Goal: Information Seeking & Learning: Learn about a topic

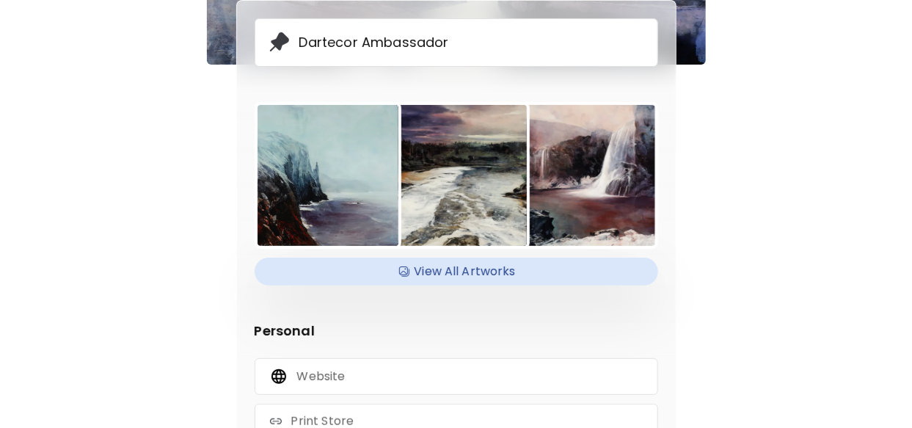
scroll to position [147, 0]
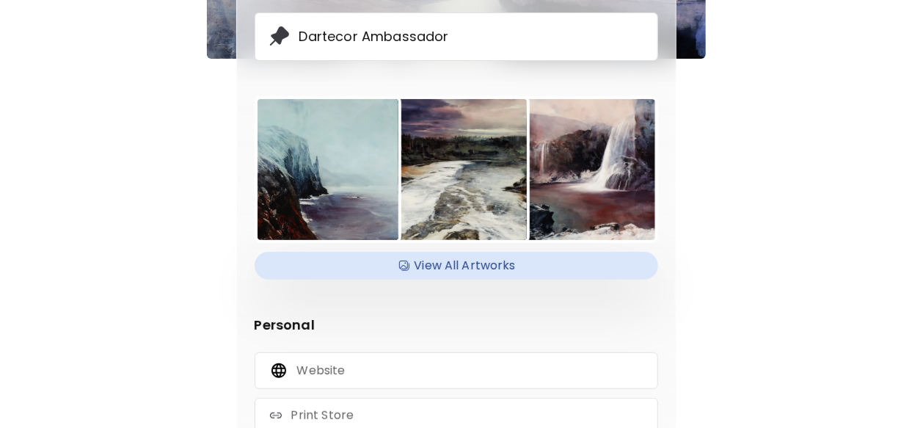
click at [473, 272] on h4 "View All Artworks" at bounding box center [456, 266] width 386 height 22
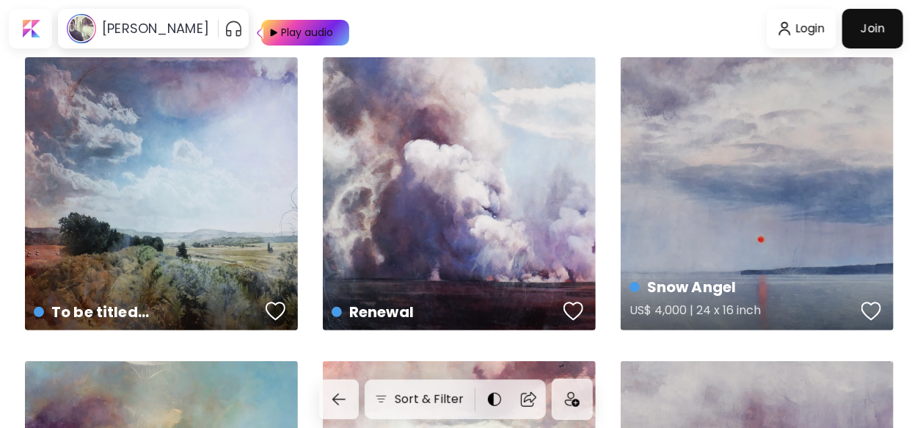
click at [823, 133] on div "Snow Angel US$ 4,000 | 24 x 16 inch" at bounding box center [757, 193] width 273 height 273
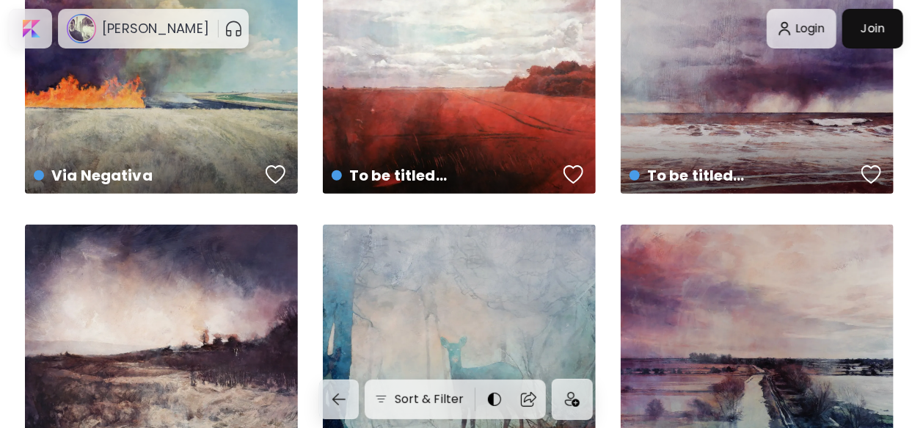
scroll to position [587, 0]
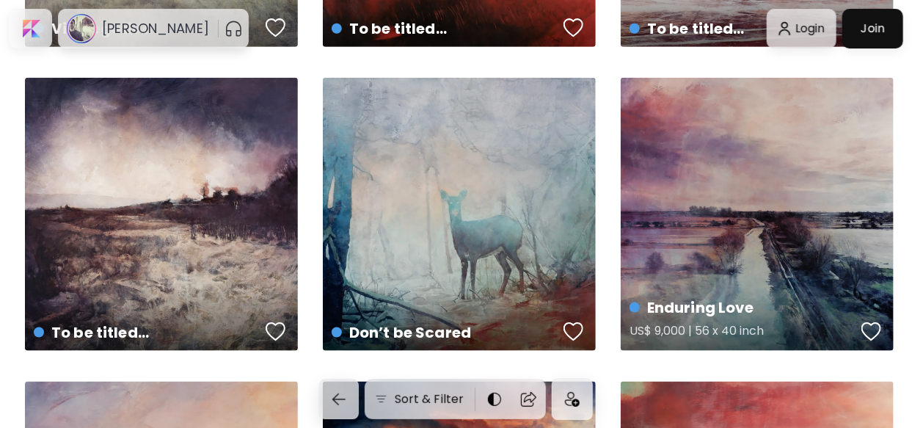
click at [764, 167] on div "Enduring Love US$ 9,000 | 56 x 40 inch" at bounding box center [757, 214] width 273 height 273
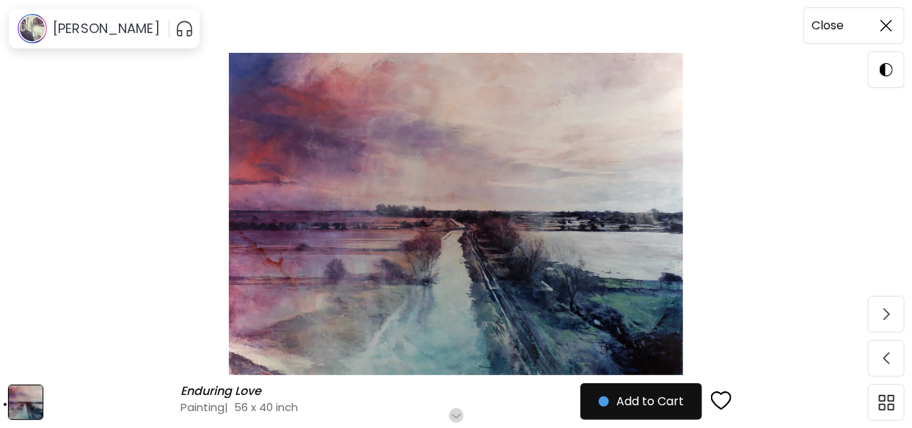
click at [884, 23] on img at bounding box center [887, 26] width 12 height 12
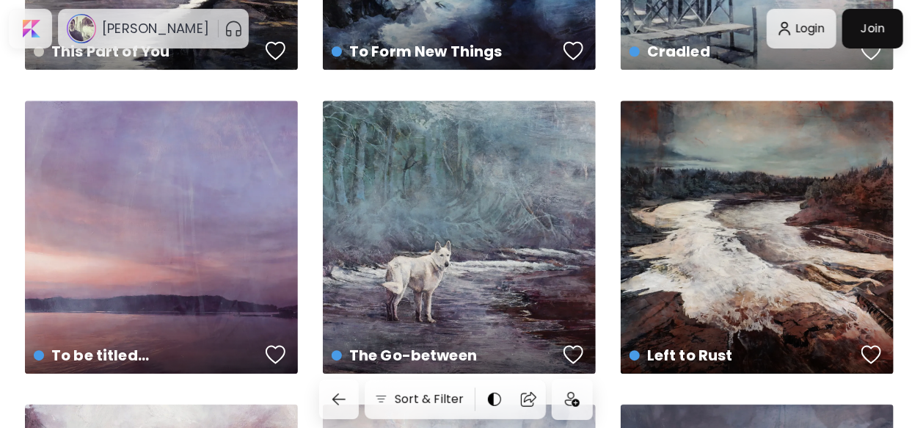
scroll to position [1468, 0]
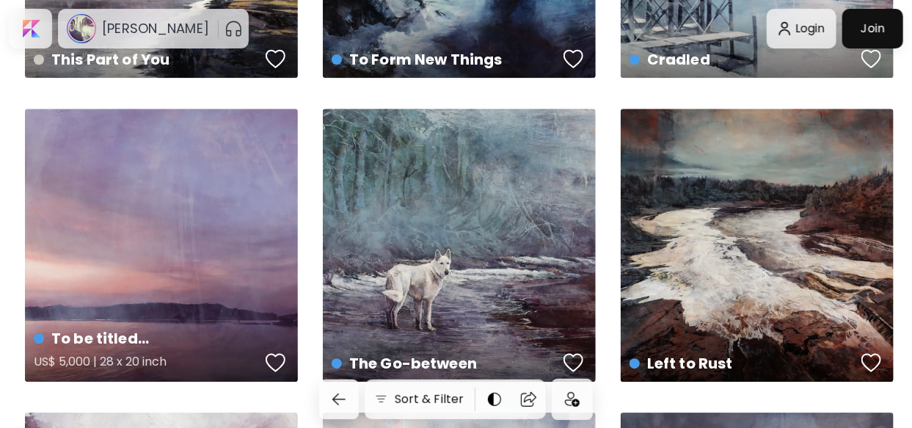
click at [168, 218] on div "To be titled… US$ 5,000 | 28 x 20 inch" at bounding box center [161, 245] width 273 height 273
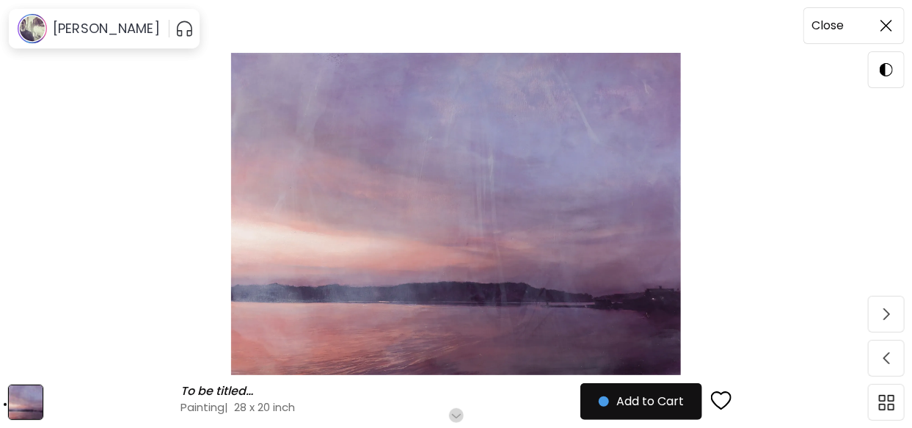
click at [887, 26] on img at bounding box center [887, 26] width 12 height 12
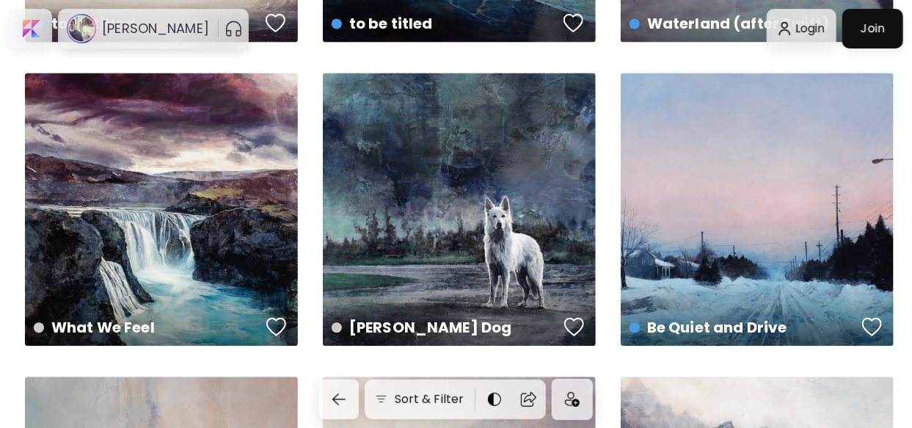
scroll to position [3376, 0]
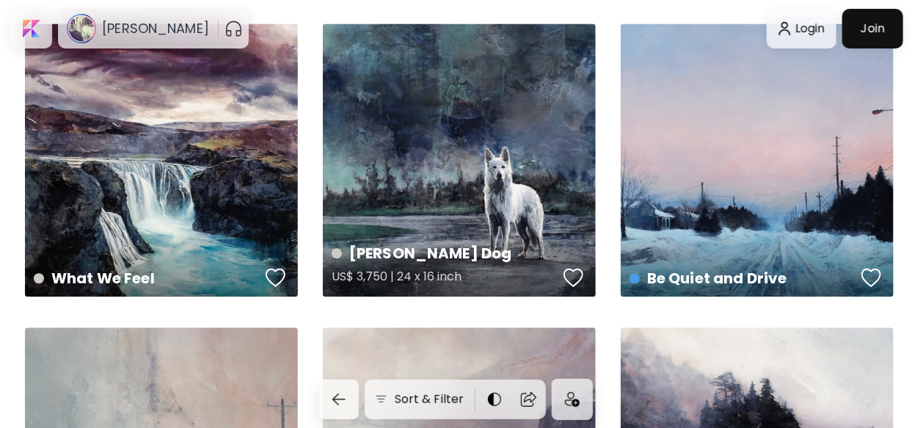
click at [500, 113] on div "Tarkovsky’s Dog US$ 3,750 | 24 x 16 inch" at bounding box center [459, 159] width 273 height 273
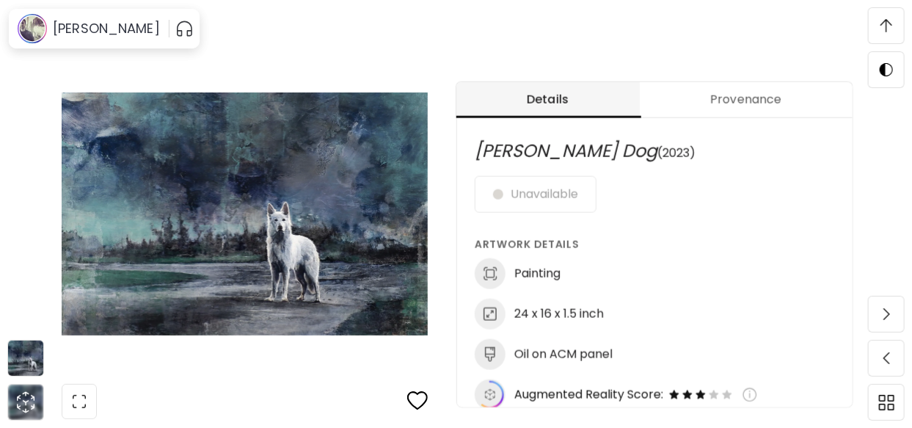
scroll to position [734, 0]
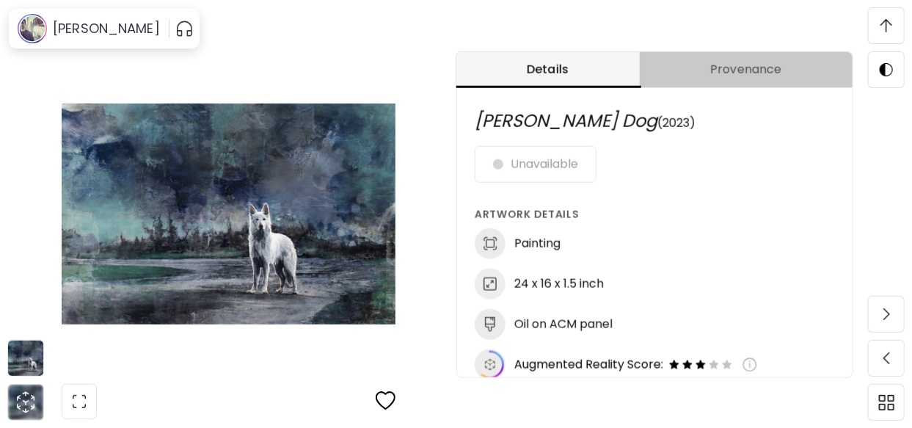
click at [729, 64] on span "Provenance" at bounding box center [747, 70] width 196 height 18
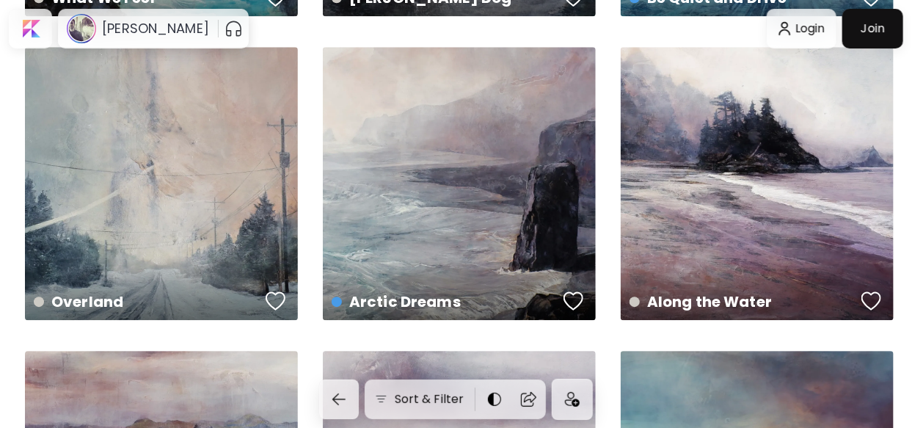
scroll to position [3669, 0]
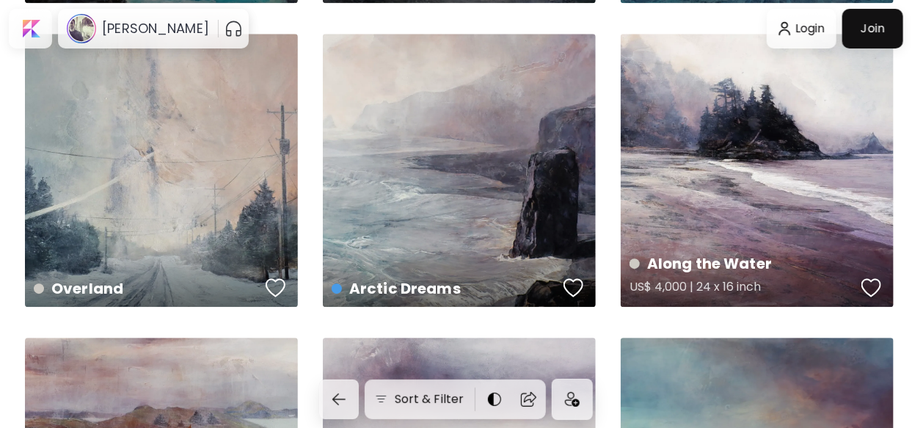
click at [721, 109] on div "Along the Water US$ 4,000 | 24 x 16 inch" at bounding box center [757, 170] width 273 height 273
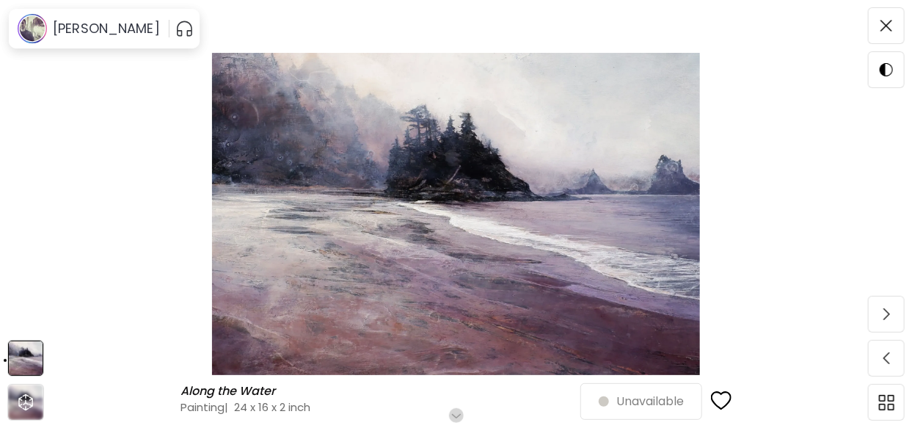
scroll to position [3669, 0]
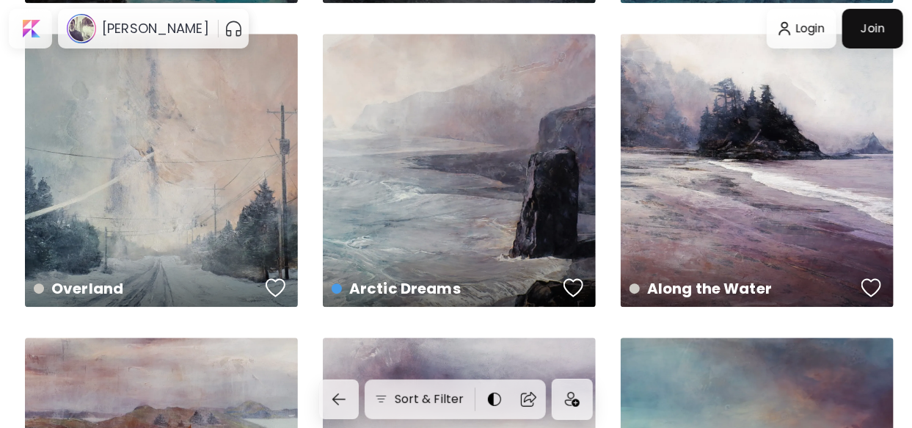
click at [385, 191] on div "Arctic Dreams US$ 7,500 | 48 x 36 inch" at bounding box center [459, 170] width 273 height 273
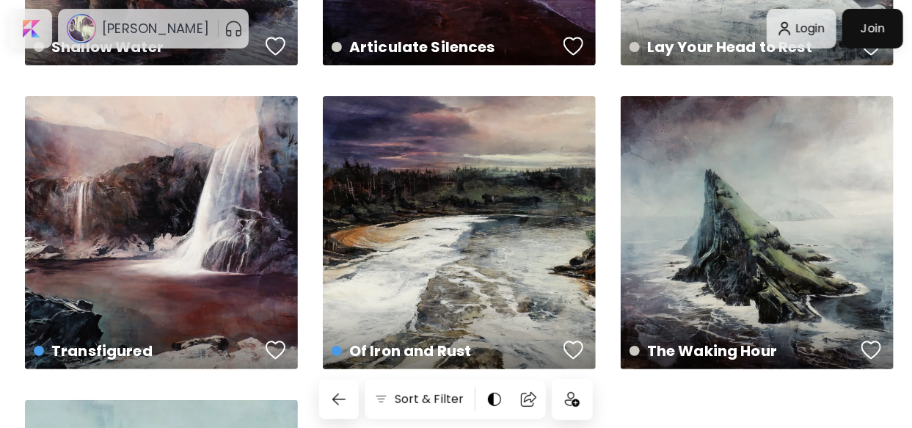
scroll to position [4256, 0]
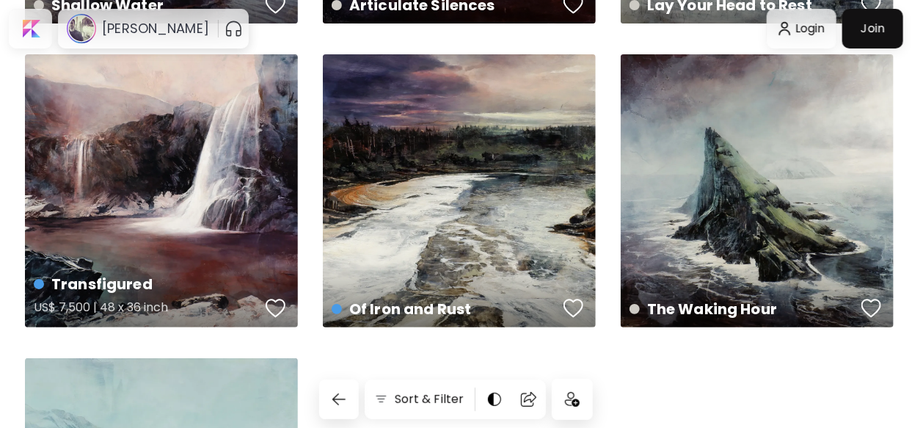
click at [153, 141] on div "Transfigured US$ 7,500 | 48 x 36 inch" at bounding box center [161, 190] width 273 height 273
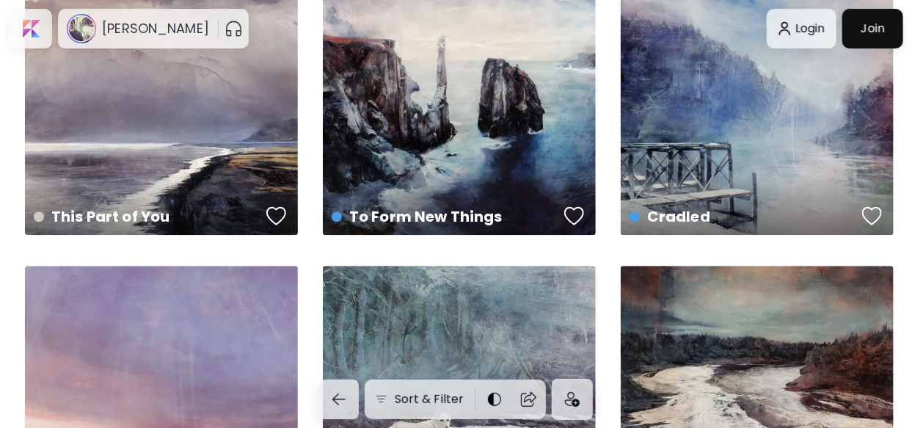
scroll to position [577, 0]
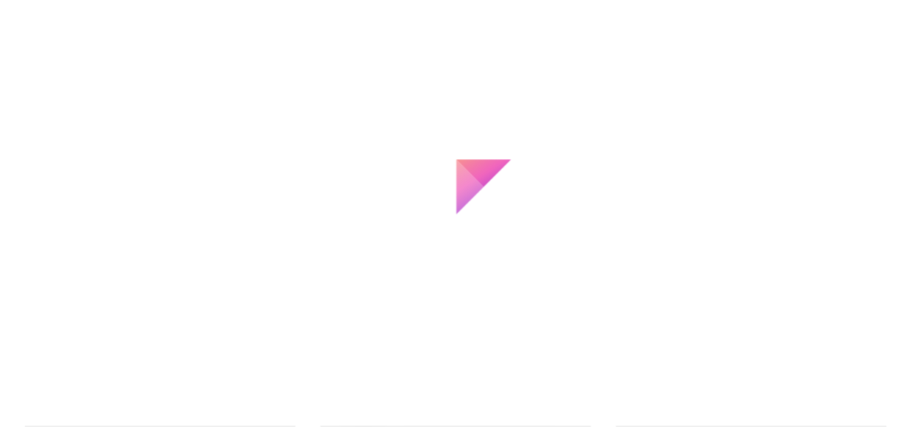
scroll to position [577, 0]
